Goal: Navigation & Orientation: Go to known website

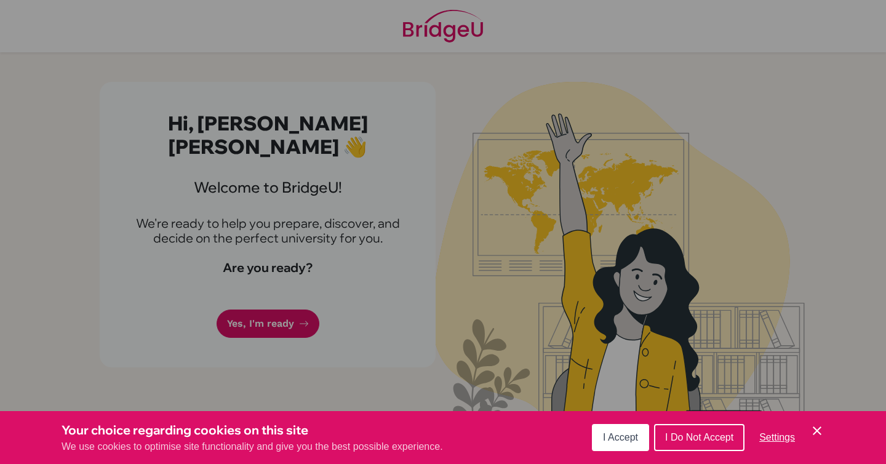
click at [817, 433] on icon "Cookie Control Close Icon" at bounding box center [817, 430] width 15 height 15
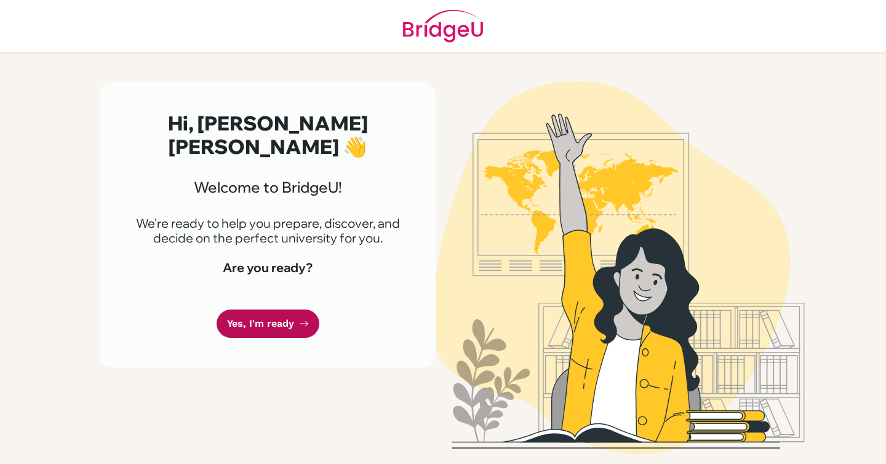
click at [283, 310] on link "Yes, I'm ready" at bounding box center [268, 324] width 103 height 29
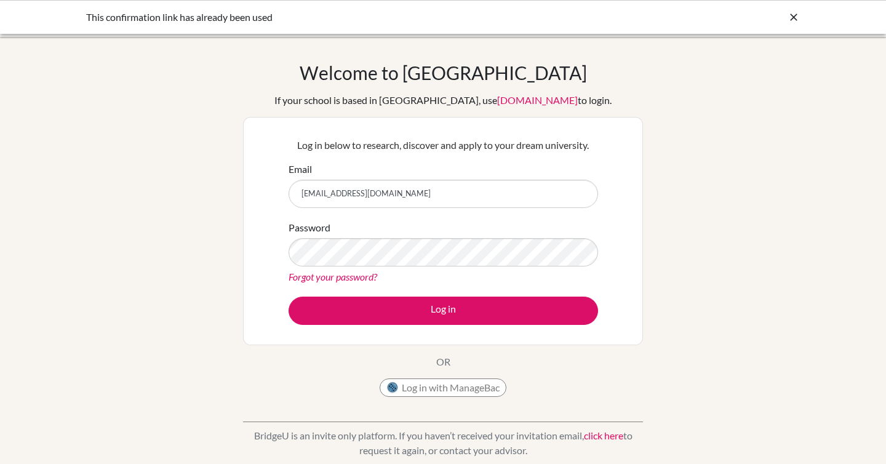
type input "[EMAIL_ADDRESS][DOMAIN_NAME]"
click at [289, 297] on button "Log in" at bounding box center [444, 311] width 310 height 28
